Goal: Find specific page/section: Find specific page/section

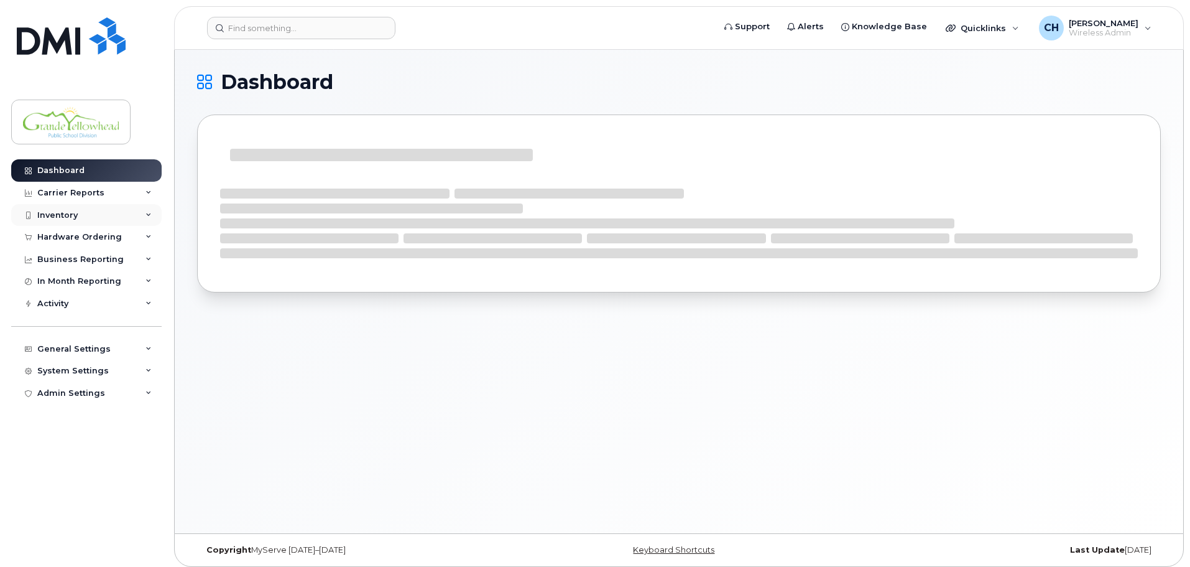
click at [141, 213] on div "Inventory" at bounding box center [86, 215] width 151 height 22
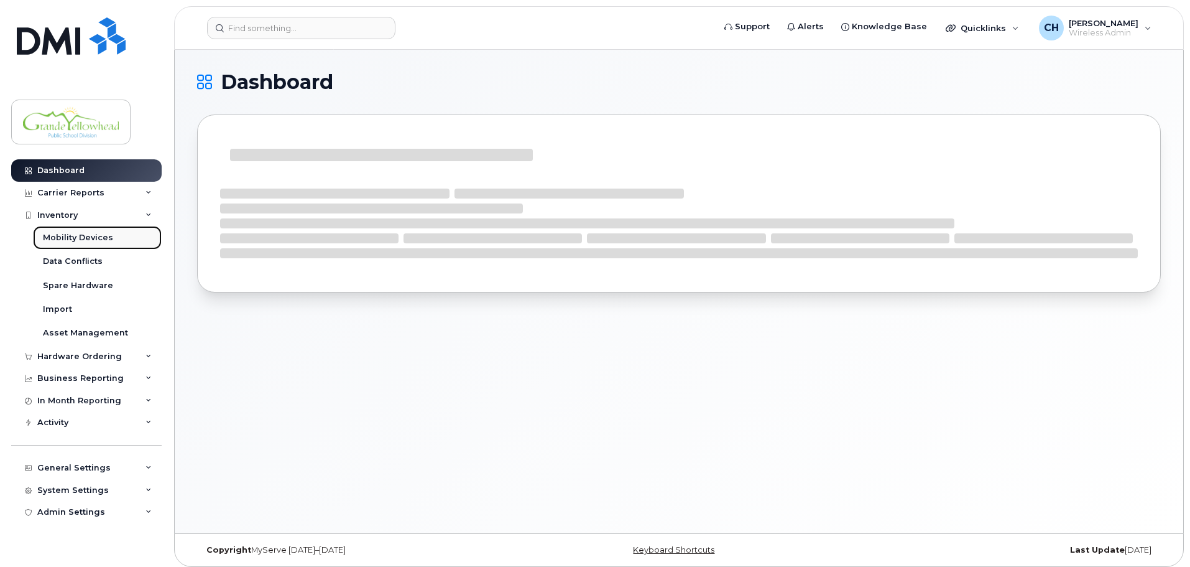
click at [85, 244] on link "Mobility Devices" at bounding box center [97, 238] width 129 height 24
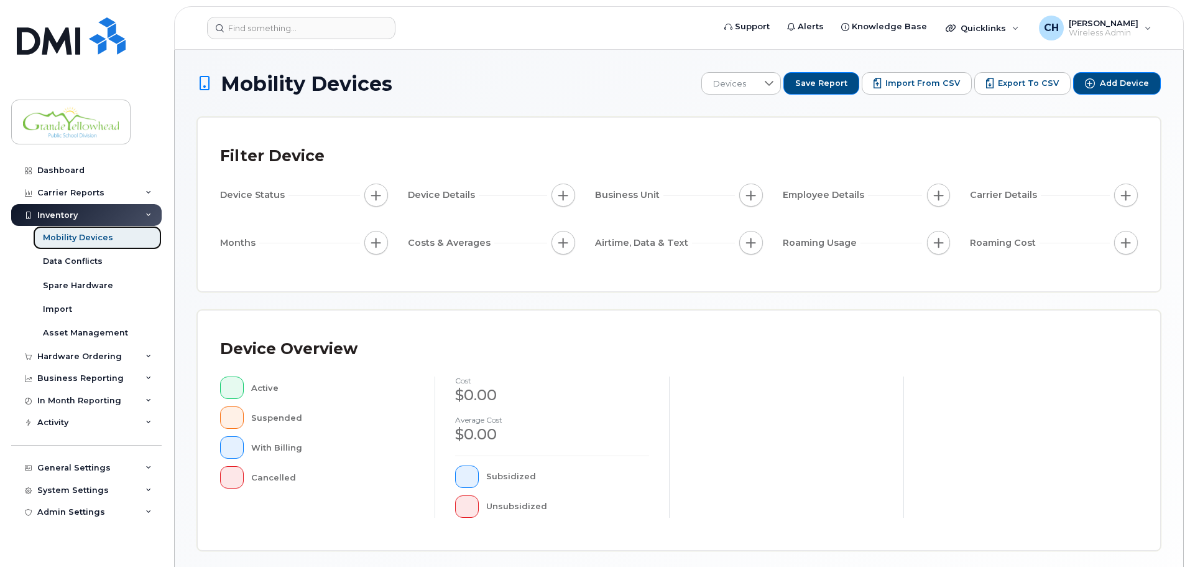
click at [109, 238] on link "Mobility Devices" at bounding box center [97, 238] width 129 height 24
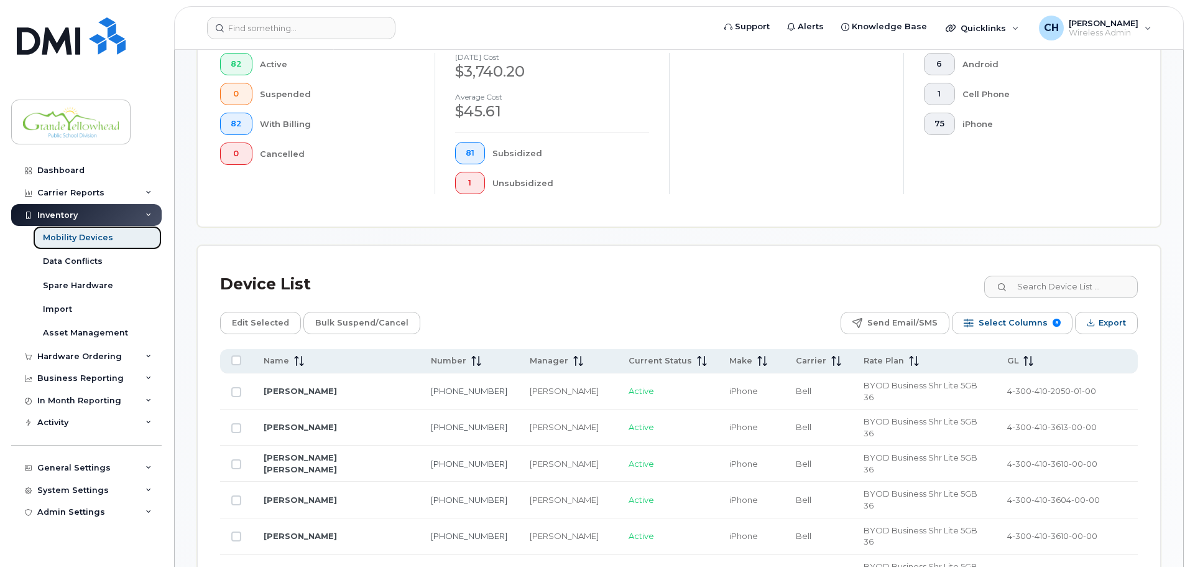
scroll to position [537, 0]
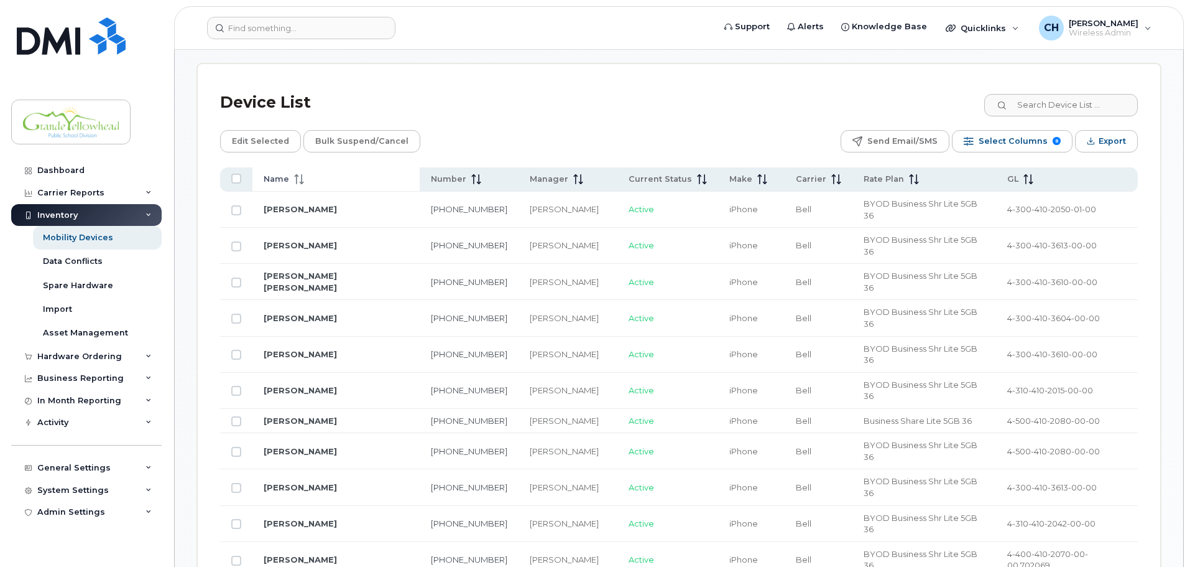
click at [364, 174] on div "Name" at bounding box center [336, 179] width 145 height 11
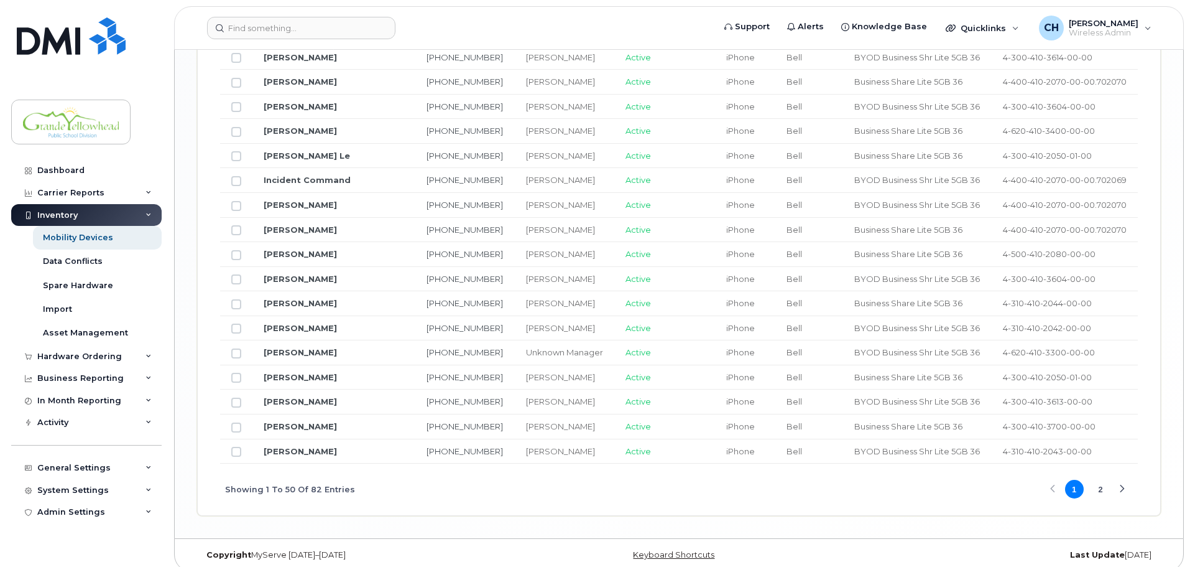
scroll to position [1496, 0]
click at [1107, 479] on button "2" at bounding box center [1100, 488] width 19 height 19
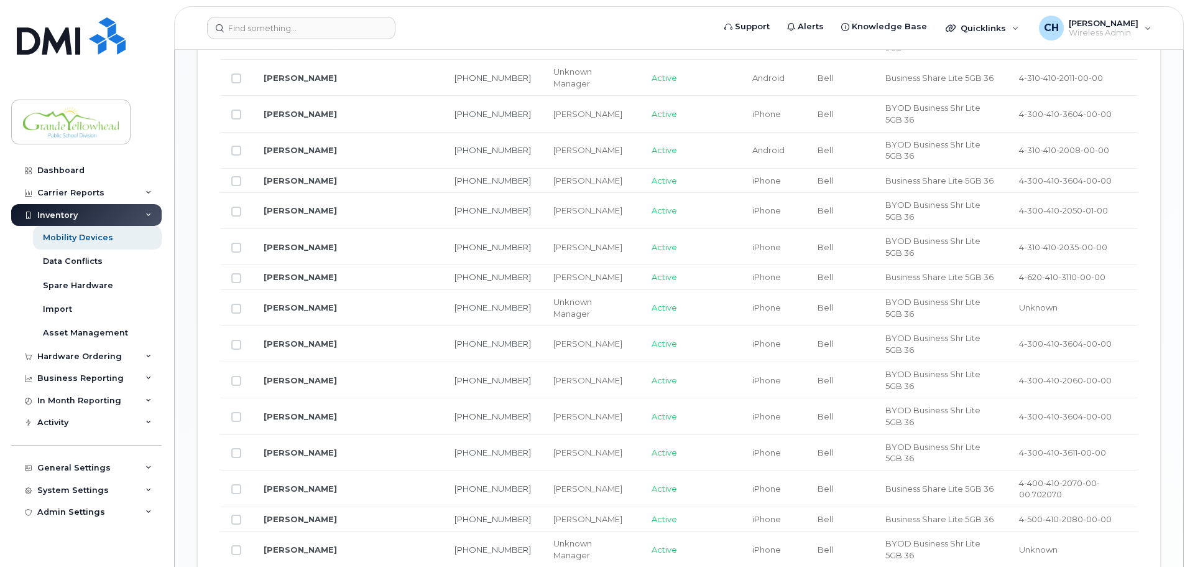
scroll to position [742, 0]
click at [280, 410] on link "[PERSON_NAME]" at bounding box center [300, 415] width 73 height 10
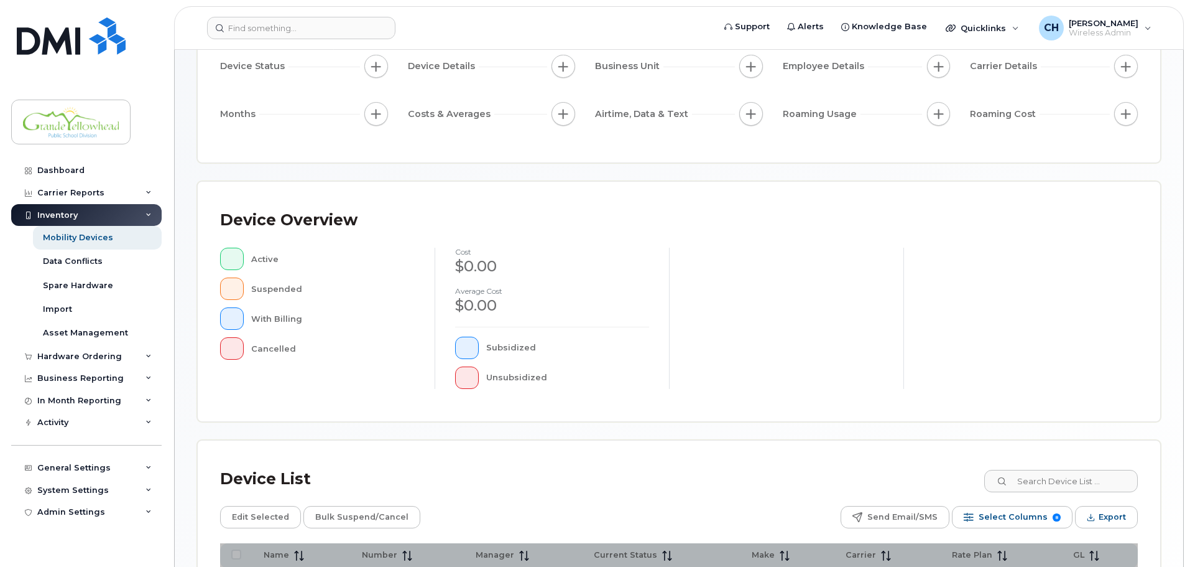
scroll to position [289, 0]
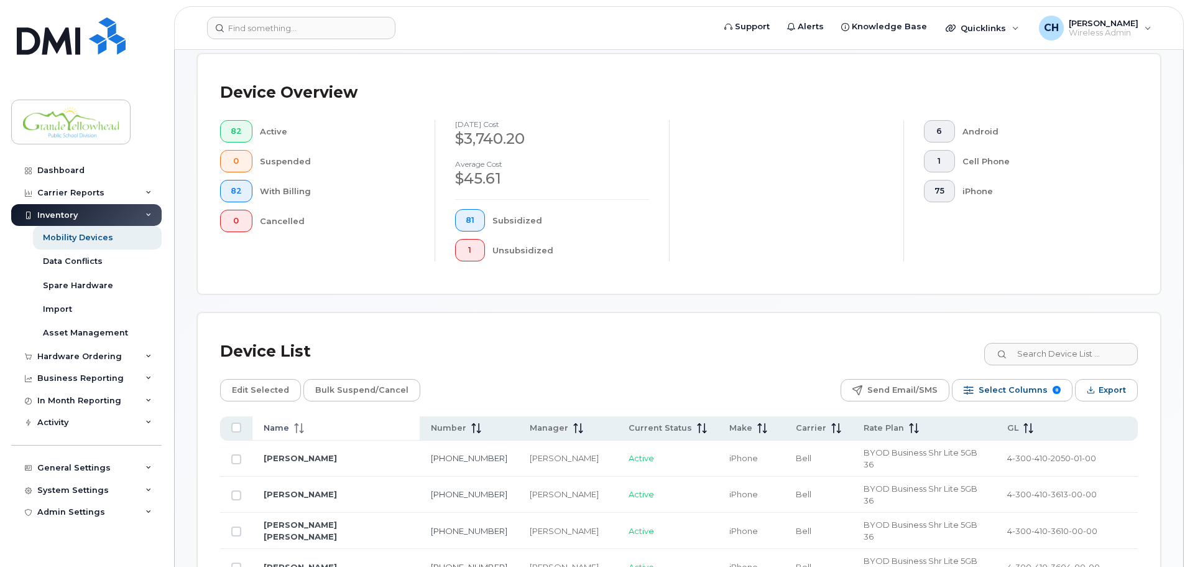
click at [299, 416] on th "Name" at bounding box center [335, 428] width 167 height 24
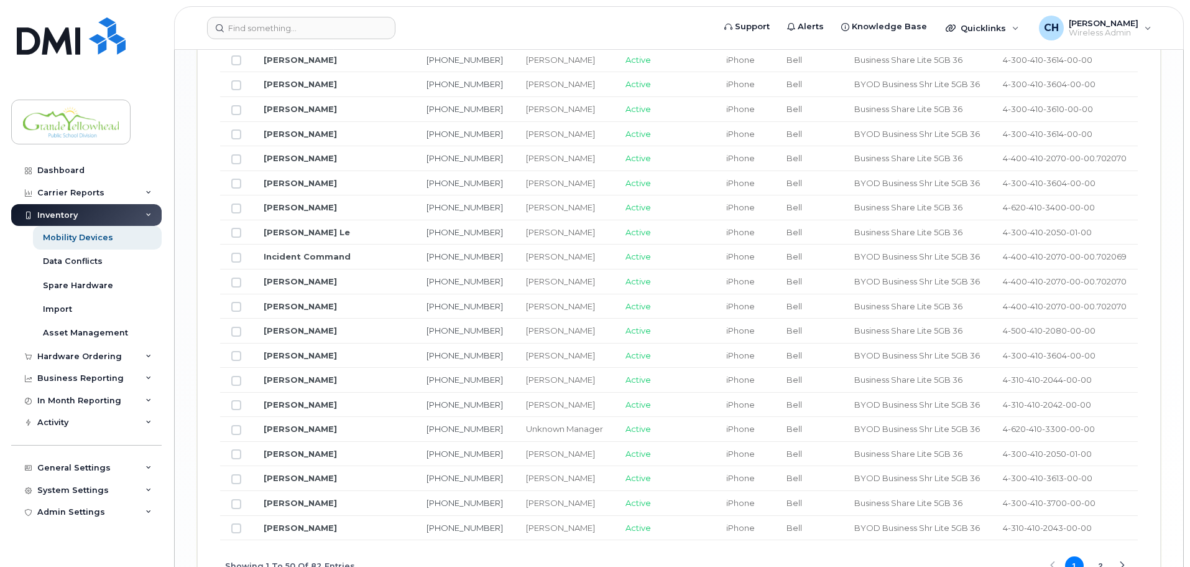
scroll to position [1496, 0]
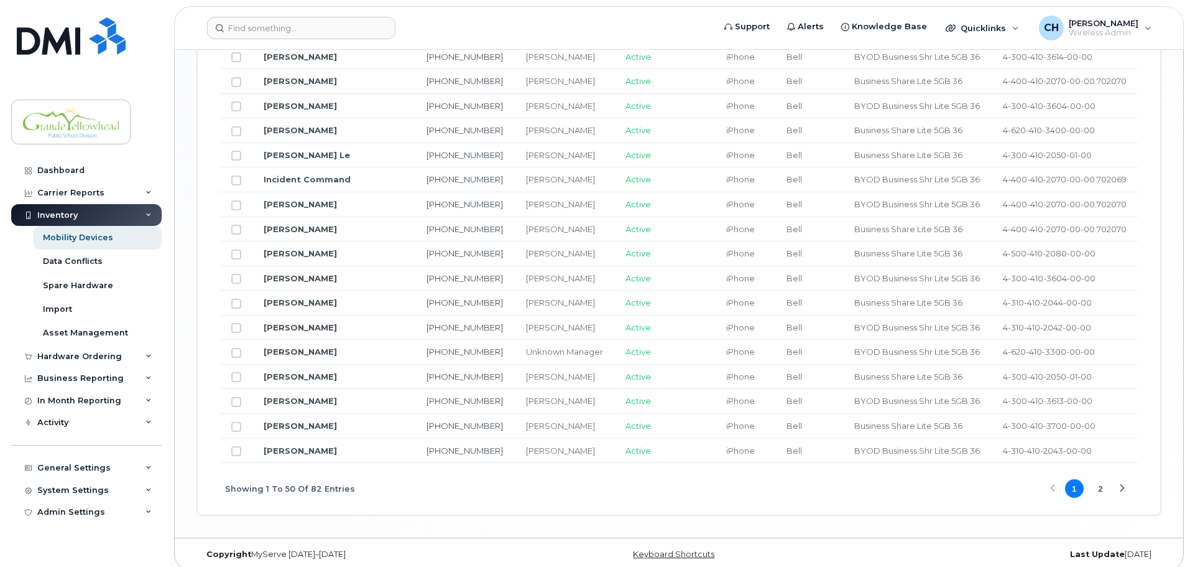
click at [1100, 484] on button "2" at bounding box center [1100, 488] width 19 height 19
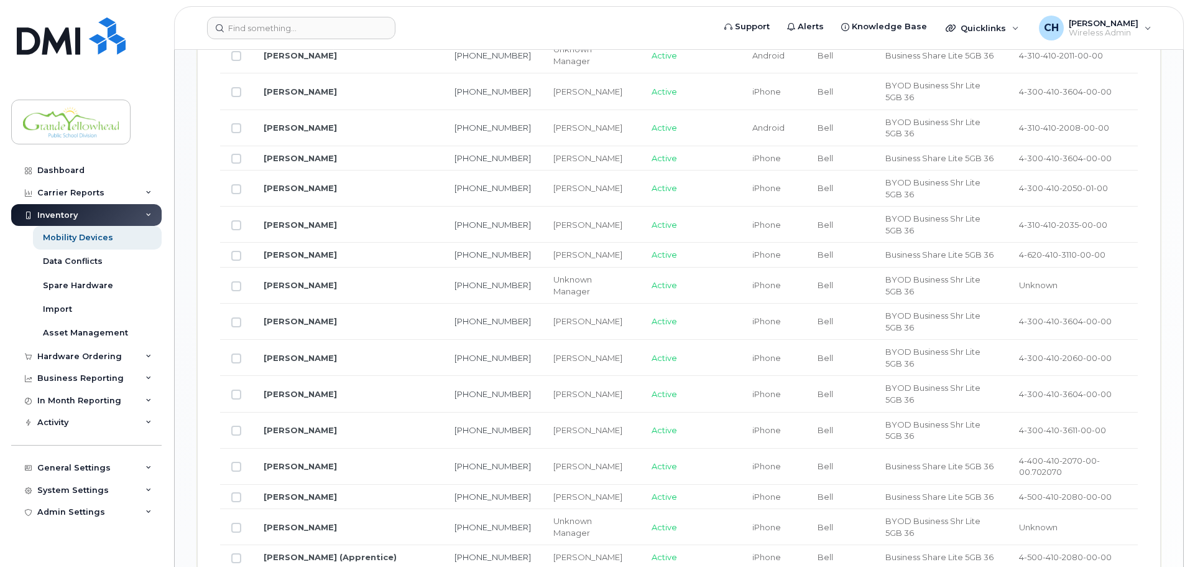
scroll to position [742, 0]
